Goal: Transaction & Acquisition: Purchase product/service

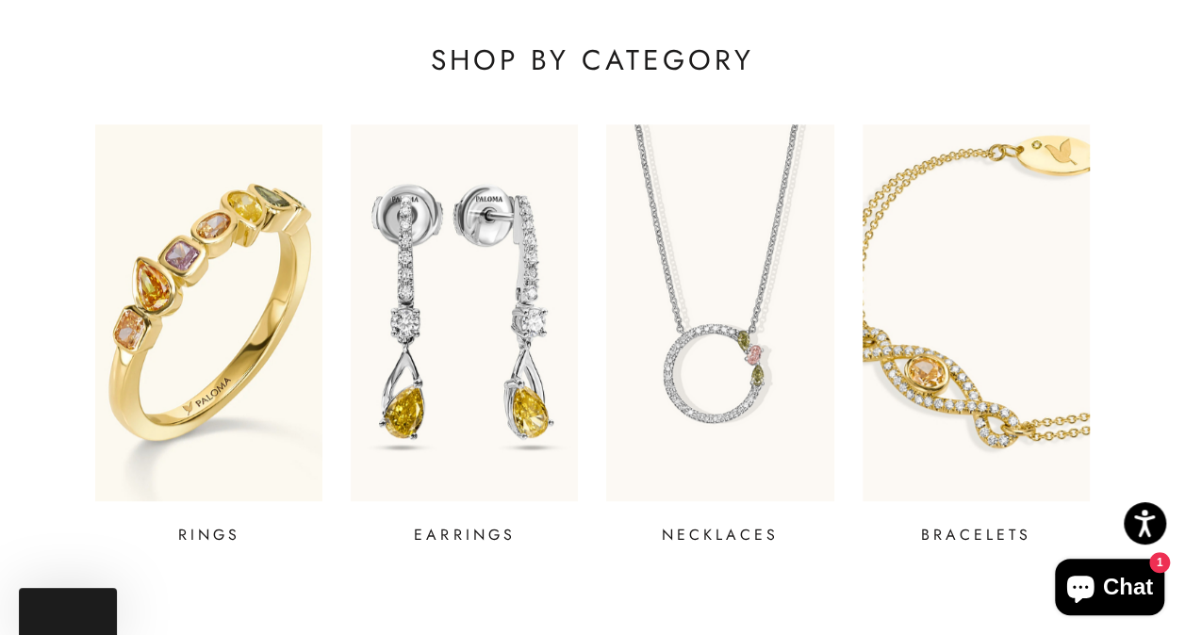
scroll to position [716, 0]
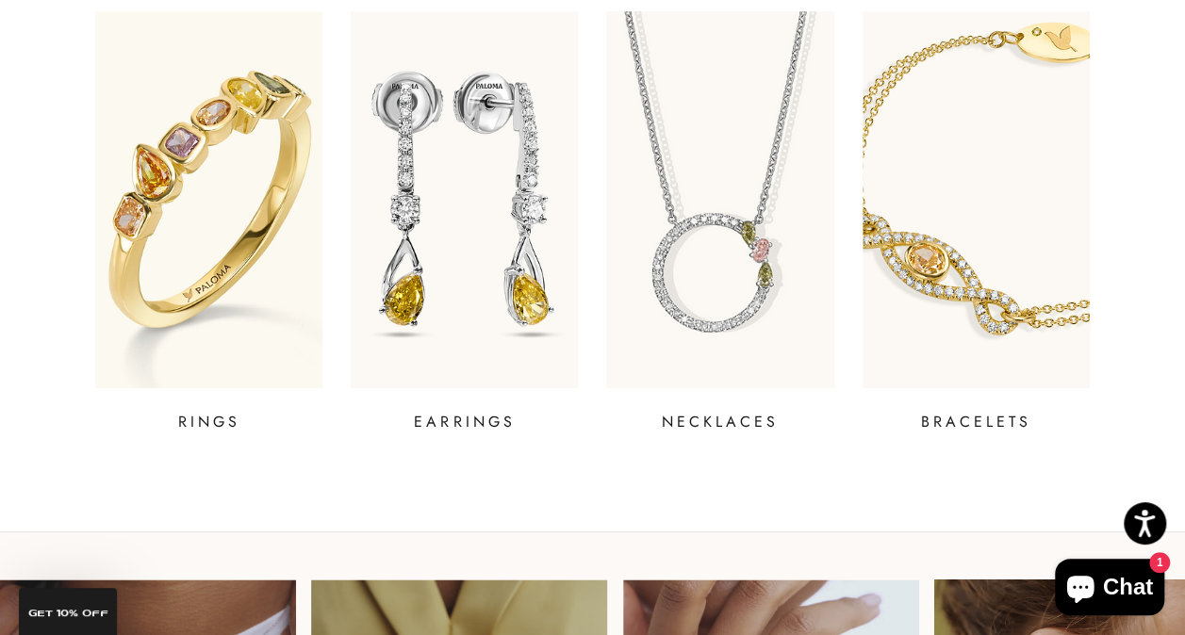
click at [675, 272] on img at bounding box center [719, 200] width 272 height 452
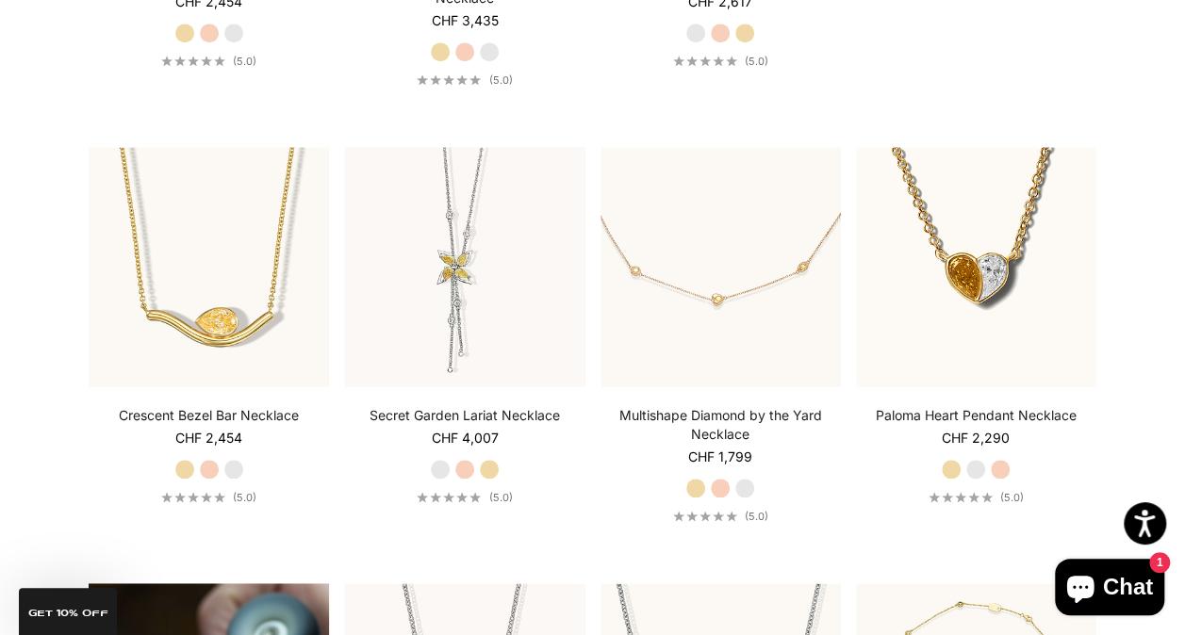
scroll to position [867, 0]
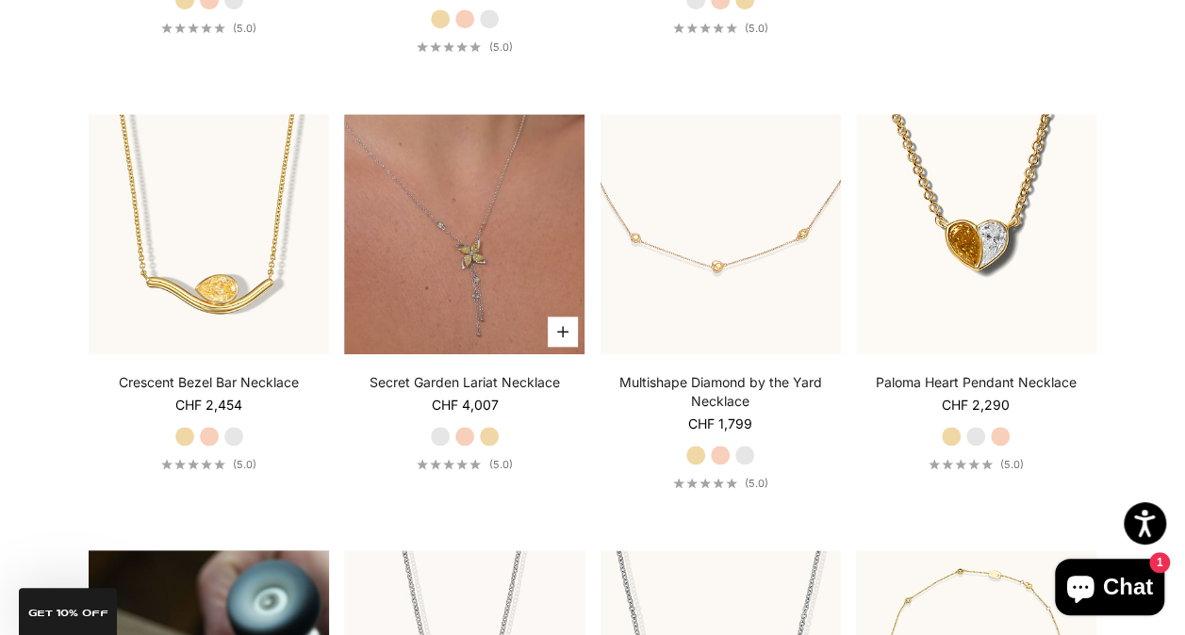
click at [560, 336] on button "Choose options" at bounding box center [563, 332] width 30 height 30
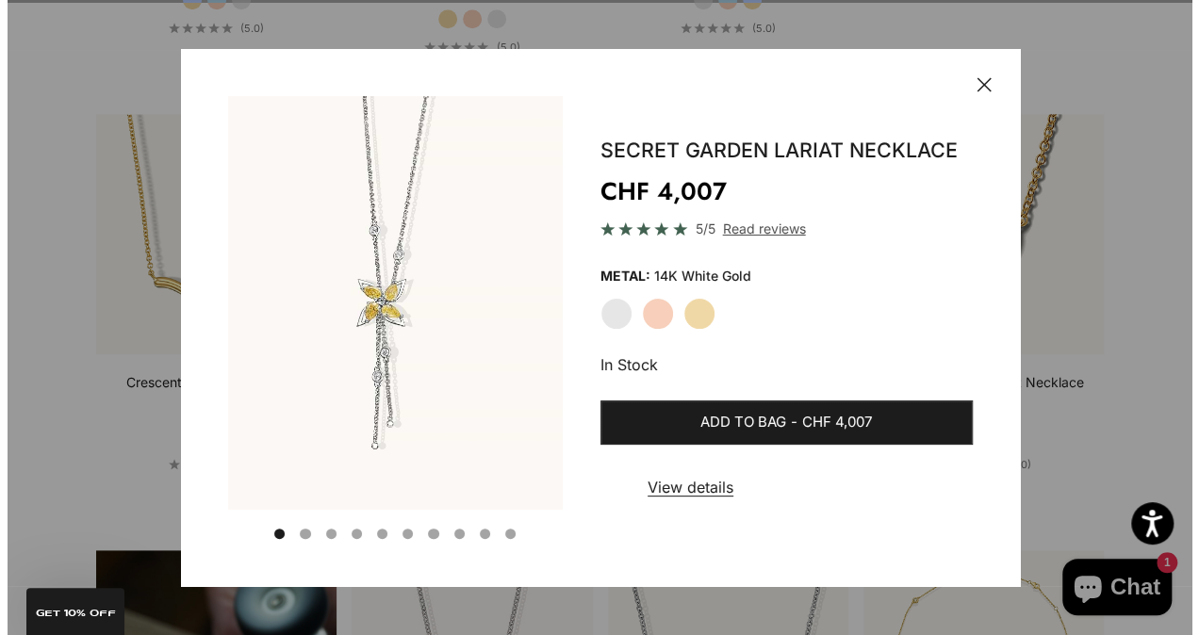
scroll to position [870, 0]
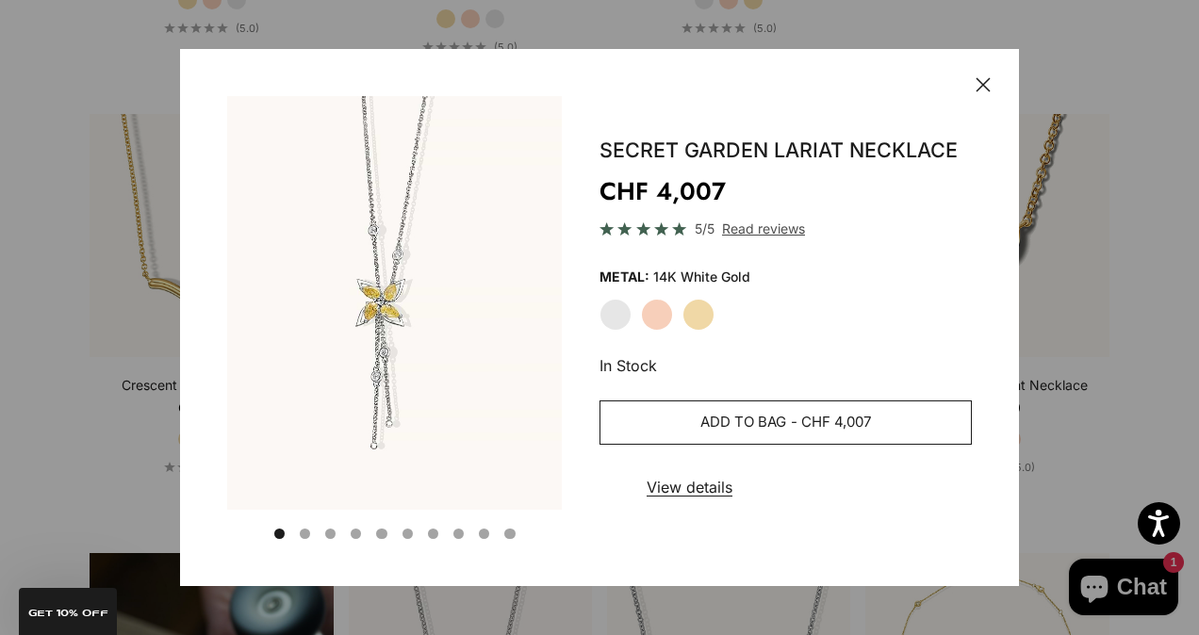
click at [738, 420] on span "Add to bag" at bounding box center [743, 423] width 86 height 24
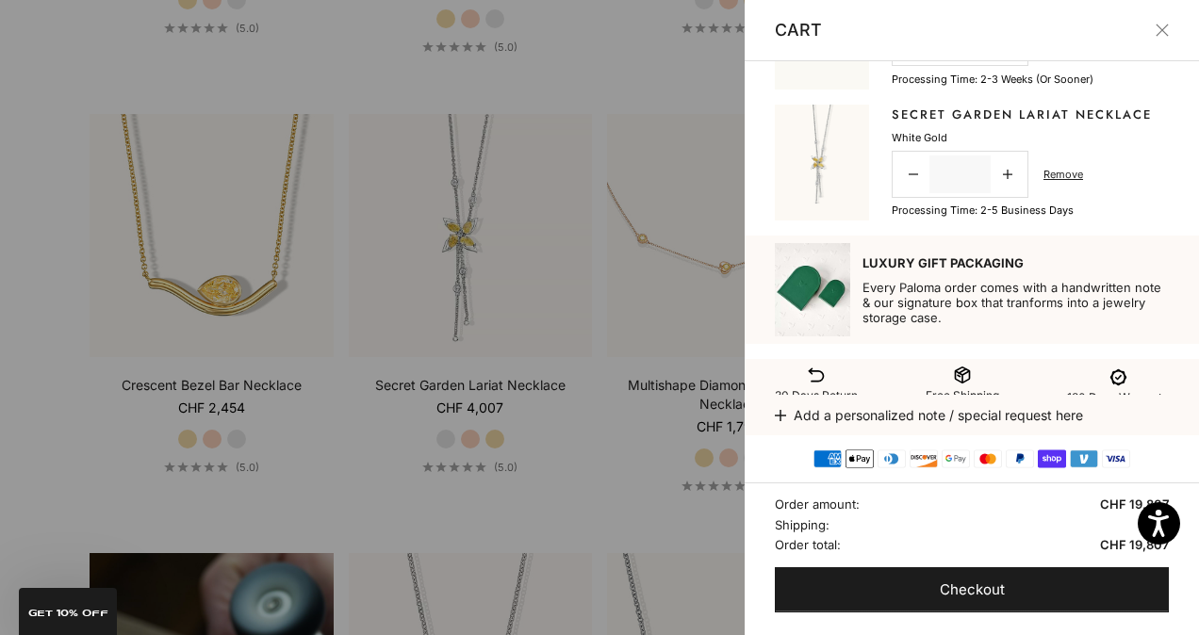
scroll to position [518, 0]
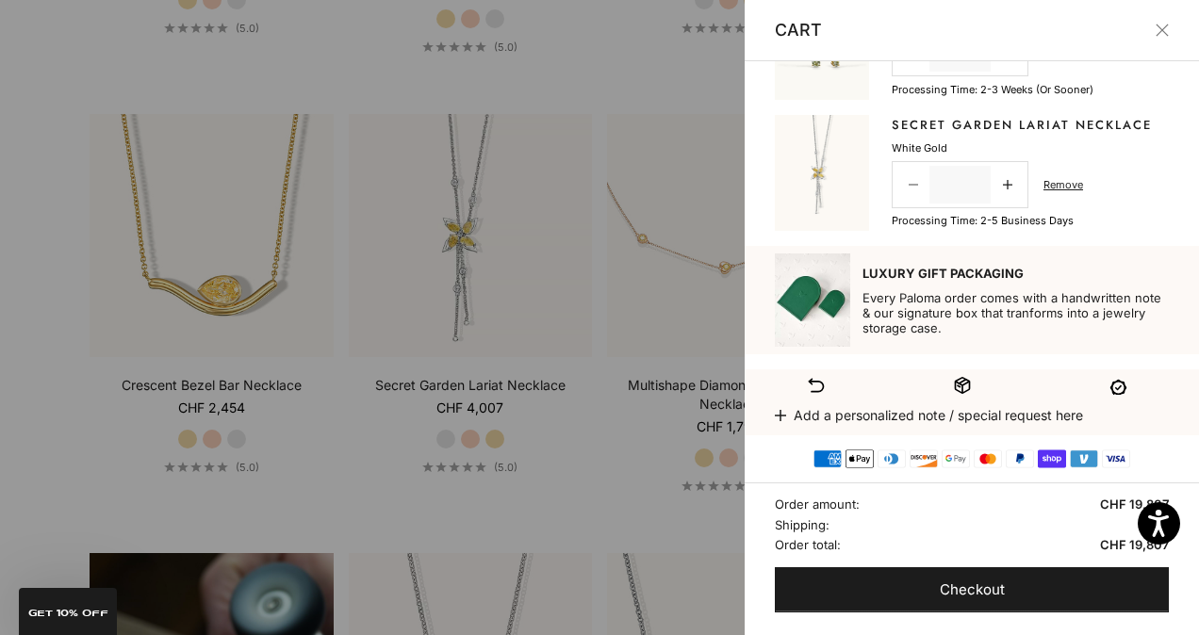
click at [905, 185] on link "Decrease quantity" at bounding box center [912, 185] width 33 height 39
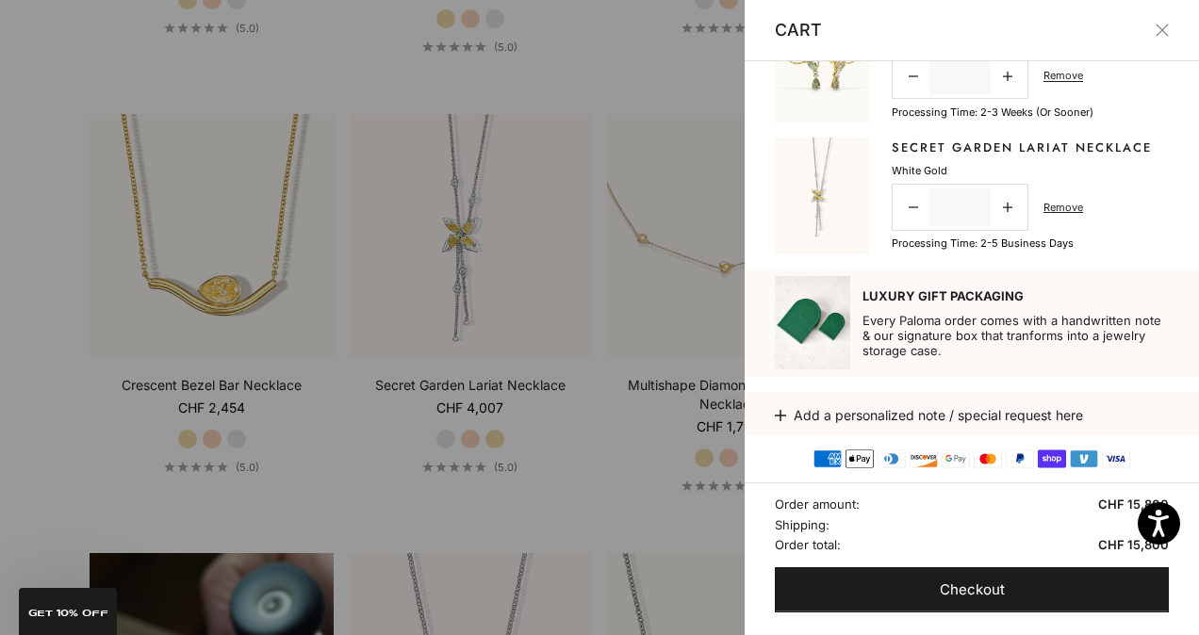
scroll to position [555, 0]
